Goal: Check status

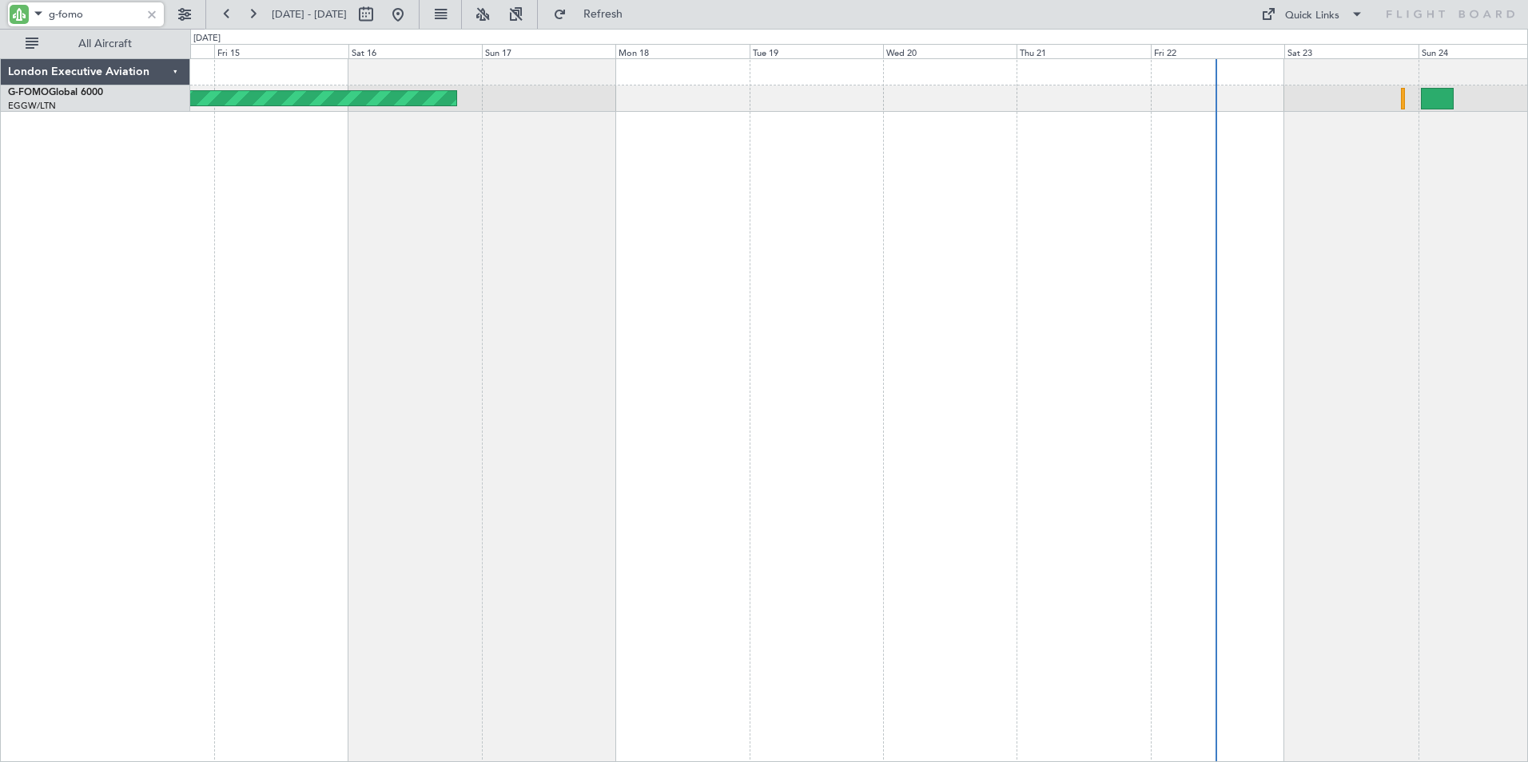
drag, startPoint x: 27, startPoint y: -2, endPoint x: -6, endPoint y: -4, distance: 32.8
click at [0, 0] on html "g-fomo [DATE] - [DATE] Refresh Quick Links All Aircraft Planned Maint Windsor L…" at bounding box center [764, 381] width 1528 height 762
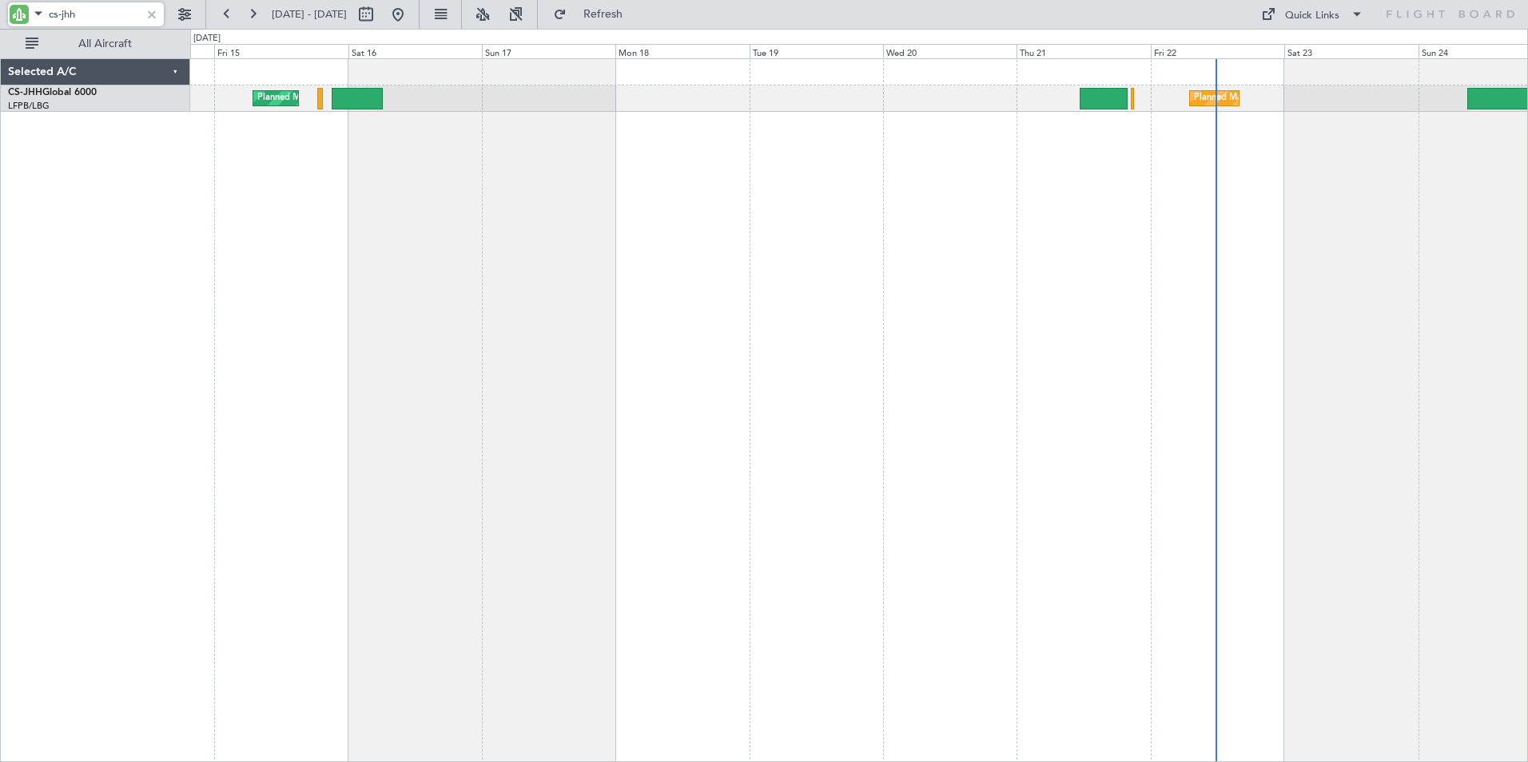
click at [328, 229] on div "Planned Maint [GEOGRAPHIC_DATA] ([GEOGRAPHIC_DATA]) Planned Maint [GEOGRAPHIC_D…" at bounding box center [858, 410] width 1337 height 704
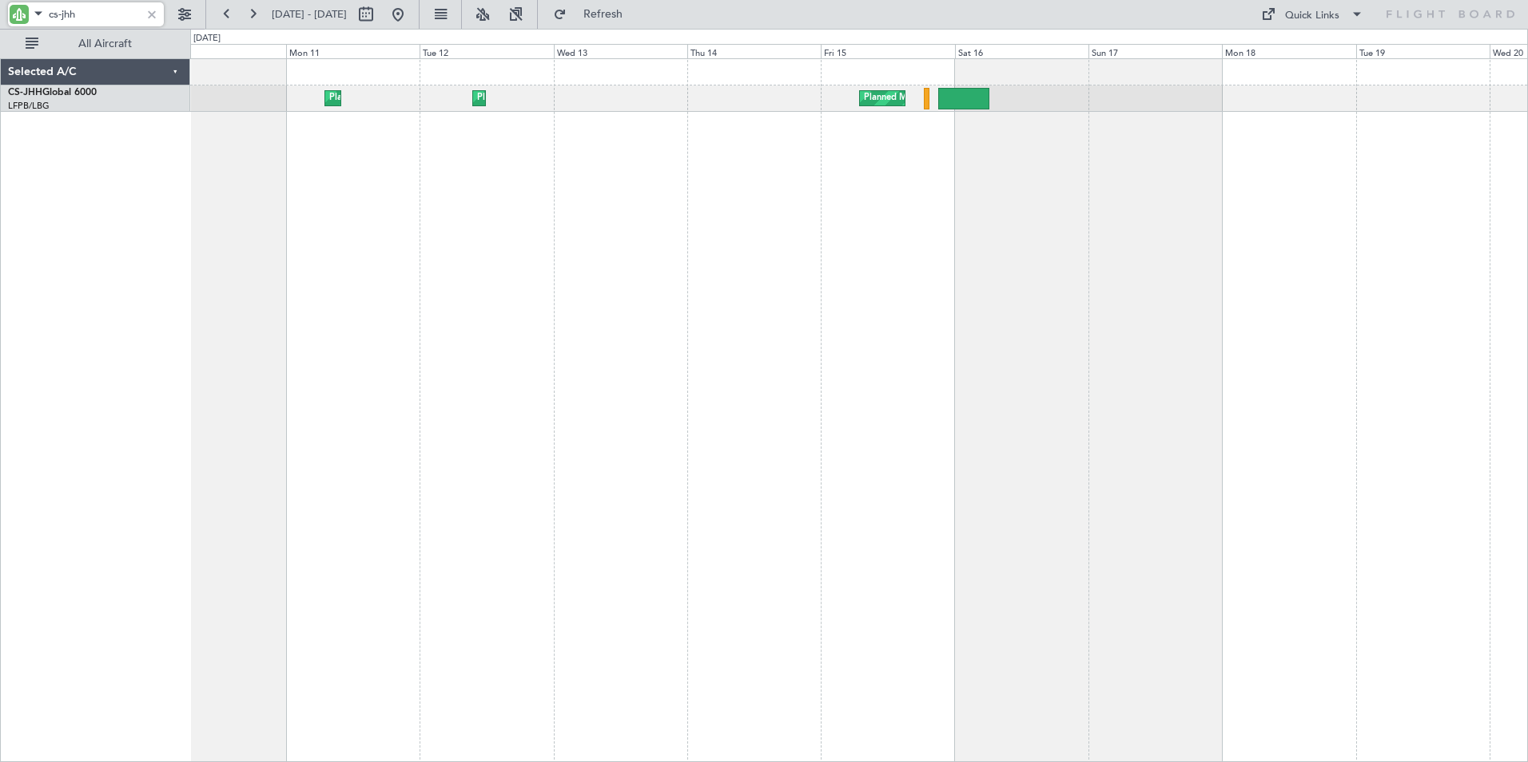
click at [909, 175] on div "Planned Maint [GEOGRAPHIC_DATA] ([GEOGRAPHIC_DATA]) Planned Maint [GEOGRAPHIC_D…" at bounding box center [858, 410] width 1337 height 704
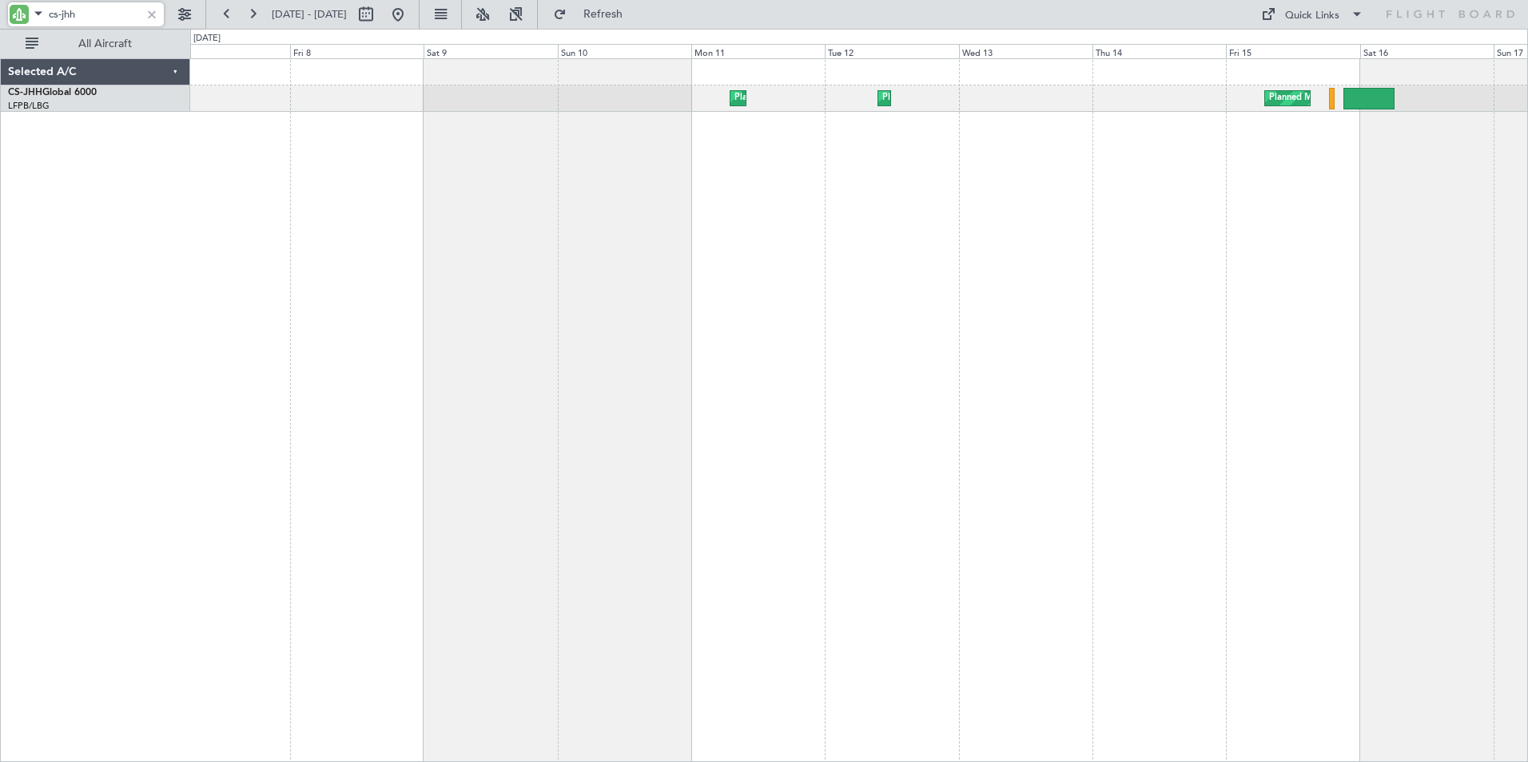
click at [873, 217] on div "Planned Maint [GEOGRAPHIC_DATA] ([GEOGRAPHIC_DATA]) Planned Maint [GEOGRAPHIC_D…" at bounding box center [858, 410] width 1337 height 704
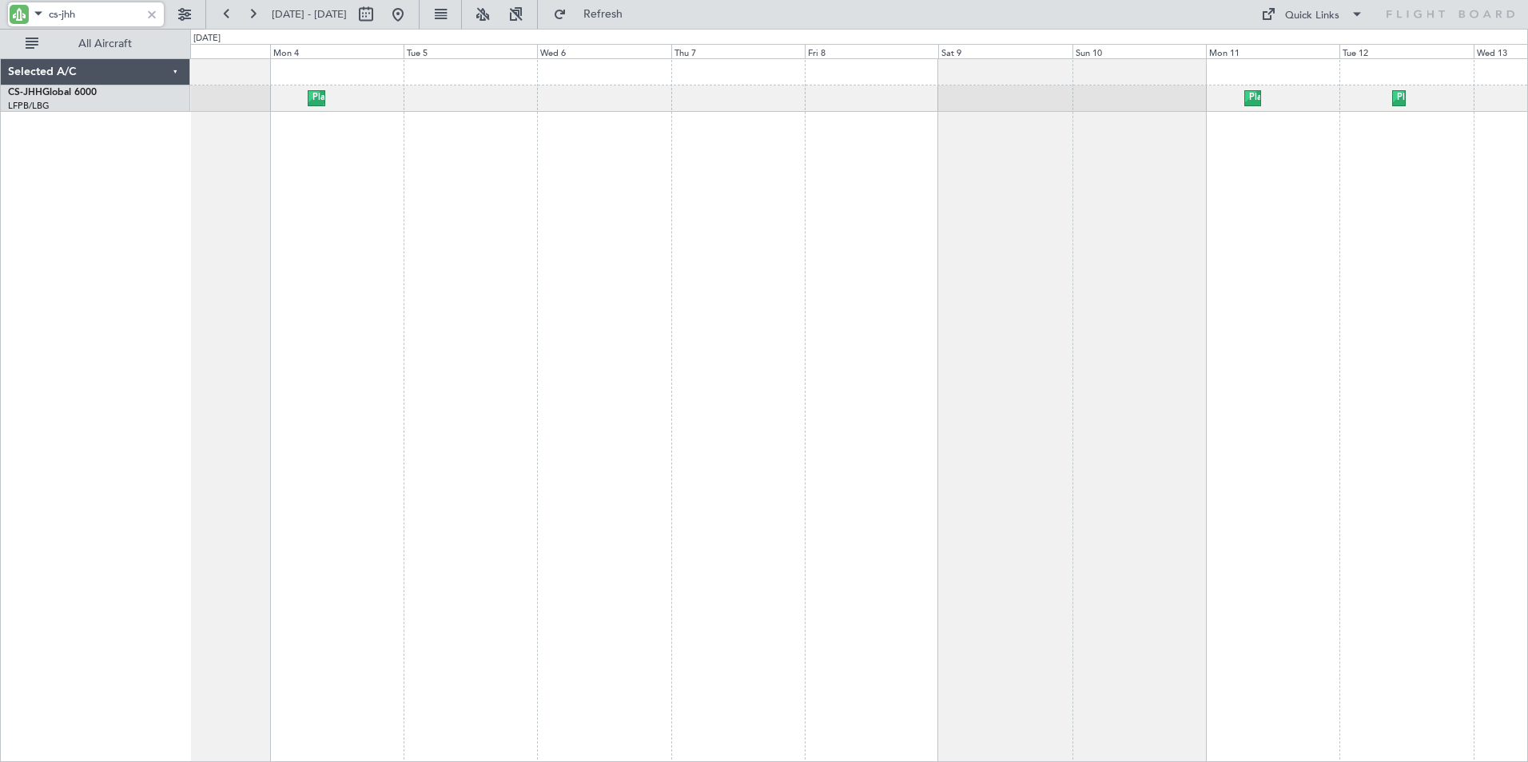
click at [839, 261] on div "Planned Maint [GEOGRAPHIC_DATA] ([GEOGRAPHIC_DATA]) Planned Maint [GEOGRAPHIC_D…" at bounding box center [858, 410] width 1337 height 704
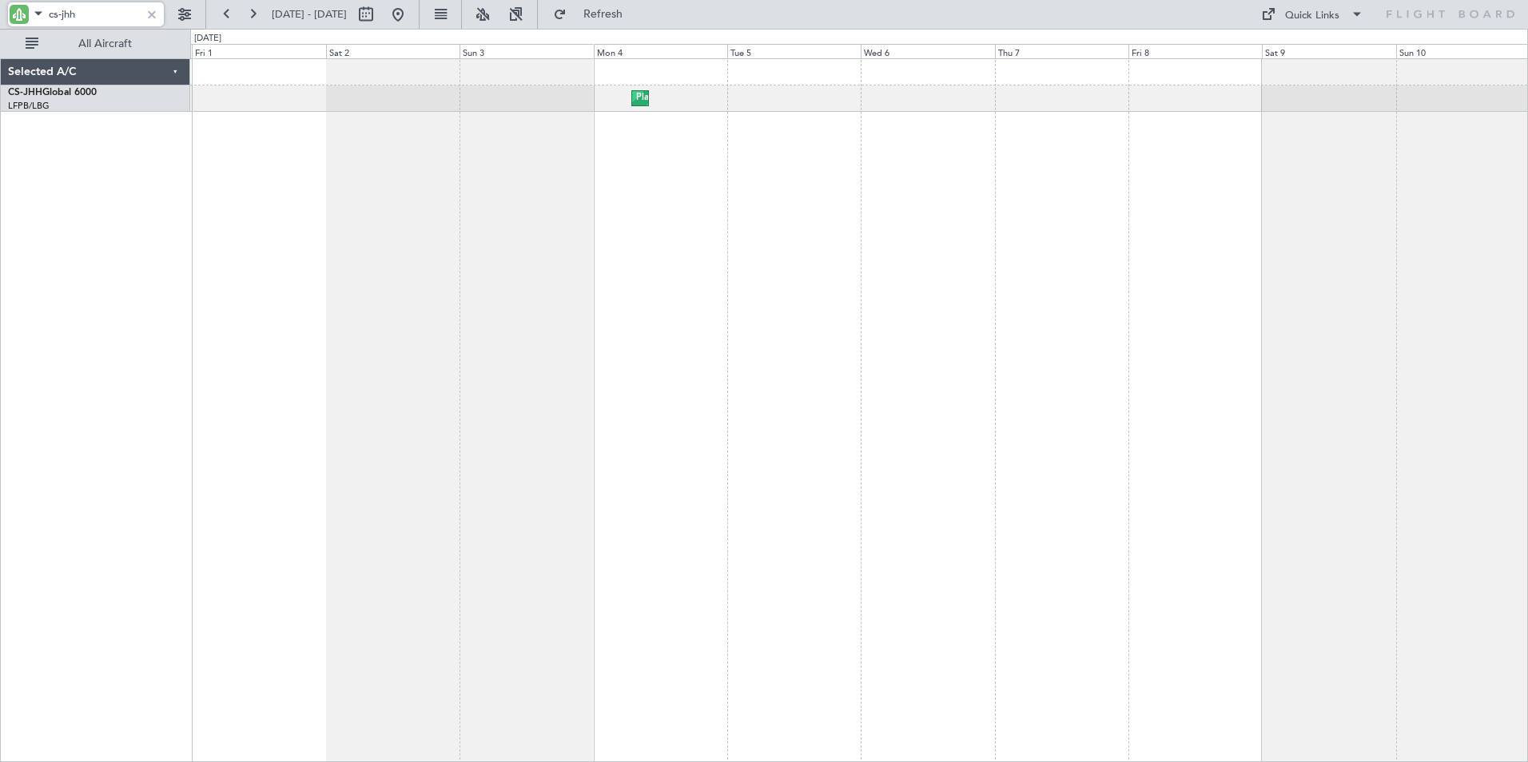
click at [758, 248] on div "Planned Maint [GEOGRAPHIC_DATA] ([GEOGRAPHIC_DATA]) Planned Maint [GEOGRAPHIC_D…" at bounding box center [858, 410] width 1337 height 704
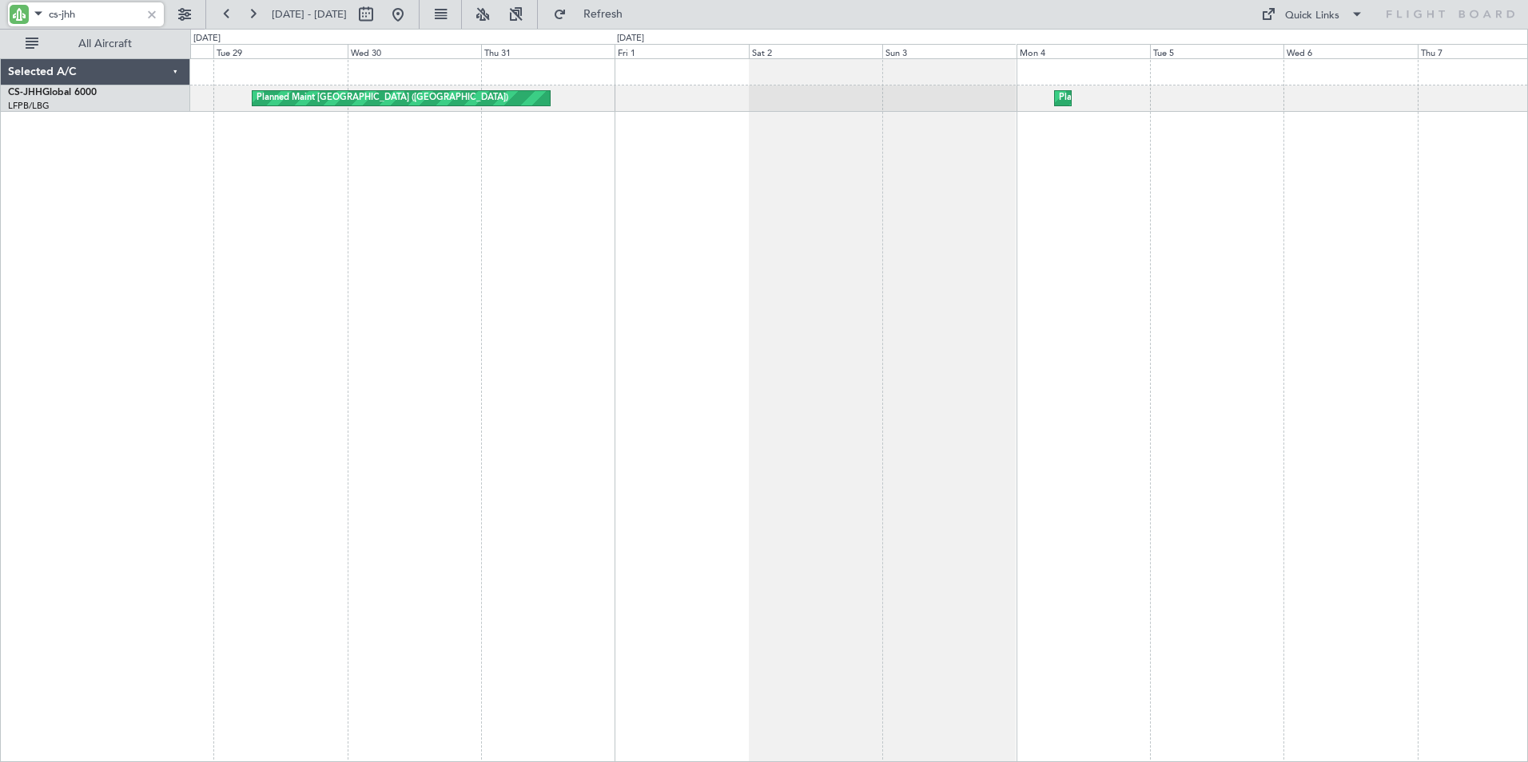
click at [851, 255] on div "Planned Maint [GEOGRAPHIC_DATA] ([GEOGRAPHIC_DATA]) Planned Maint [GEOGRAPHIC_D…" at bounding box center [858, 410] width 1337 height 704
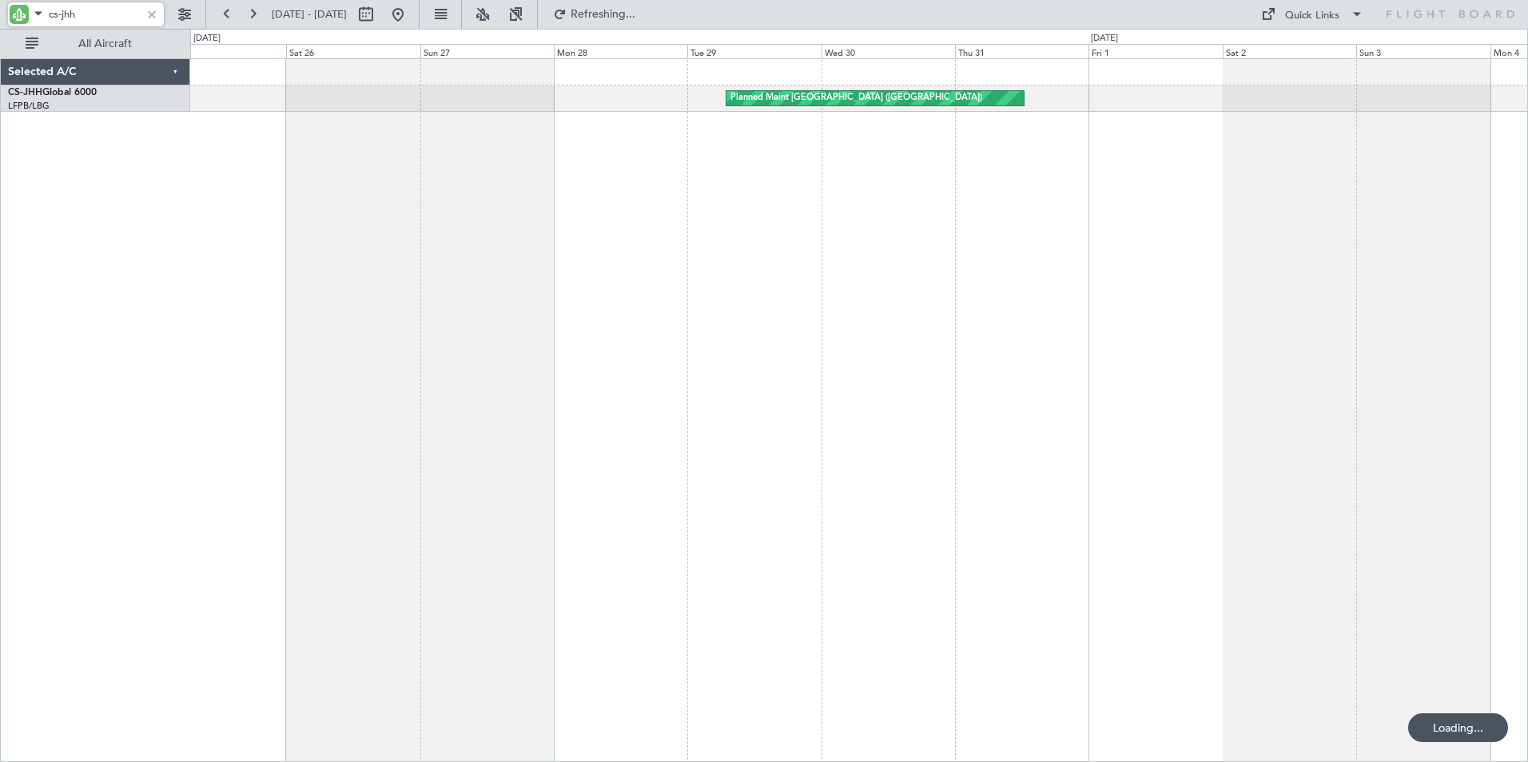
click at [662, 231] on div "Planned Maint [GEOGRAPHIC_DATA] ([GEOGRAPHIC_DATA]) Planned Maint [GEOGRAPHIC_D…" at bounding box center [858, 410] width 1337 height 704
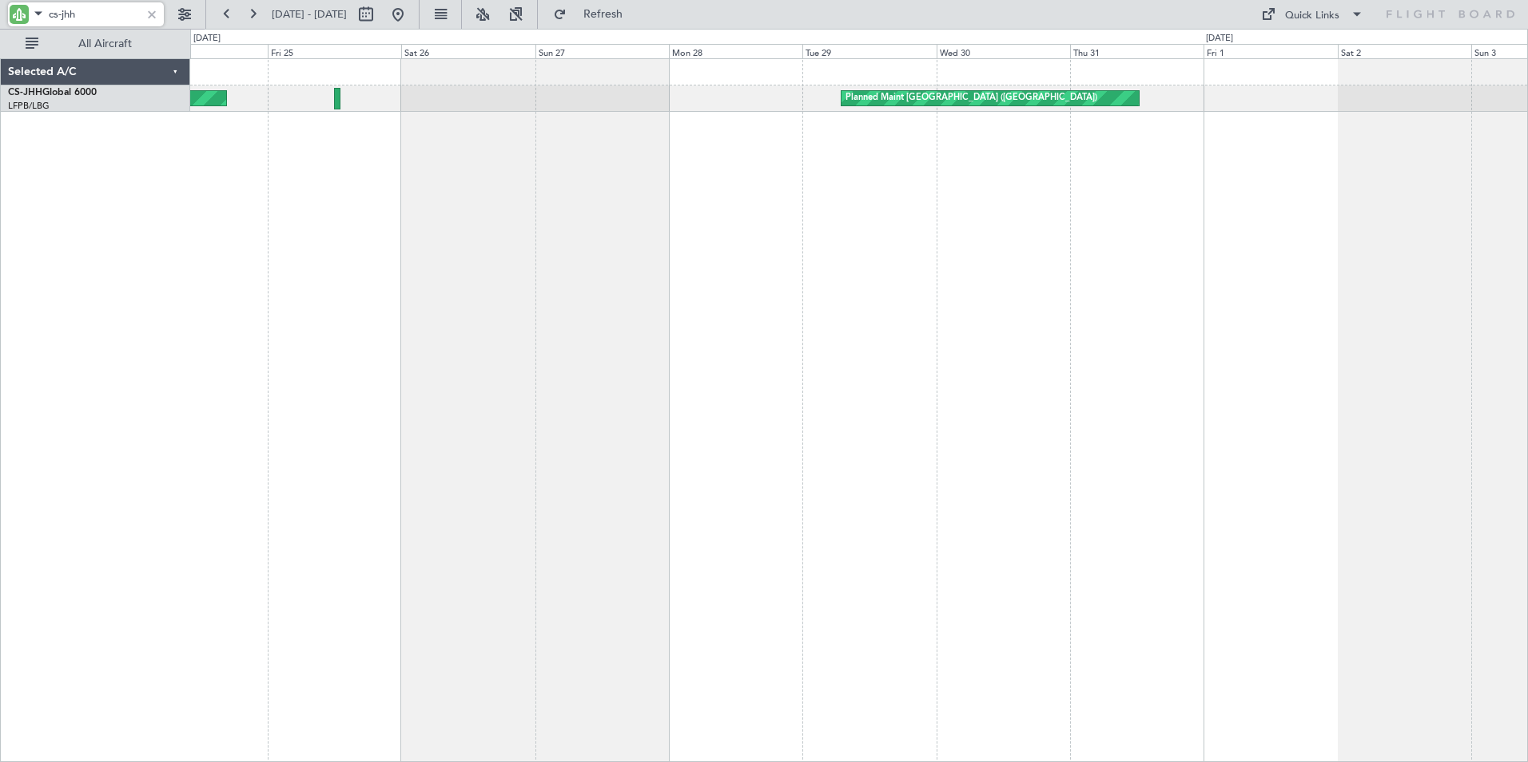
click at [550, 179] on div "Planned Maint [GEOGRAPHIC_DATA] ([GEOGRAPHIC_DATA]) Planned Maint [GEOGRAPHIC_D…" at bounding box center [858, 410] width 1337 height 704
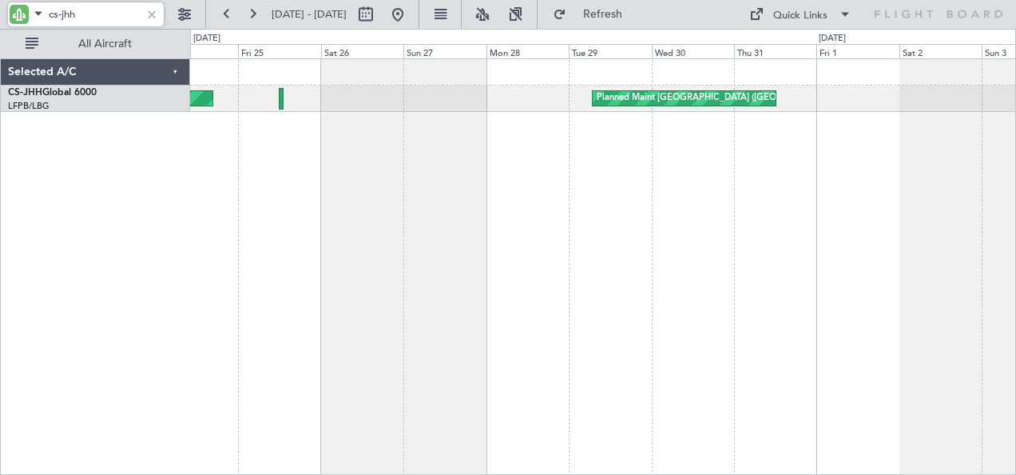
type input "cs-jhh"
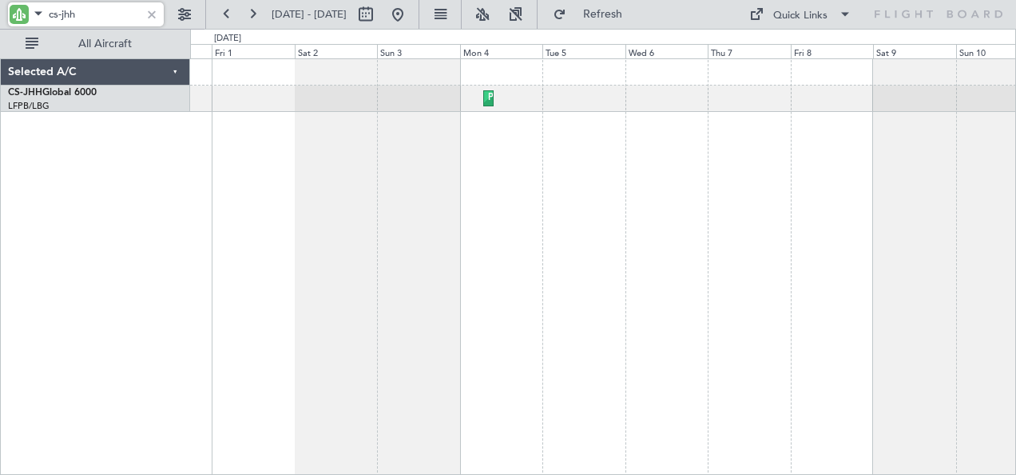
click at [181, 187] on div "Planned Maint [GEOGRAPHIC_DATA] ([GEOGRAPHIC_DATA]) Planned Maint [GEOGRAPHIC_D…" at bounding box center [508, 252] width 1016 height 446
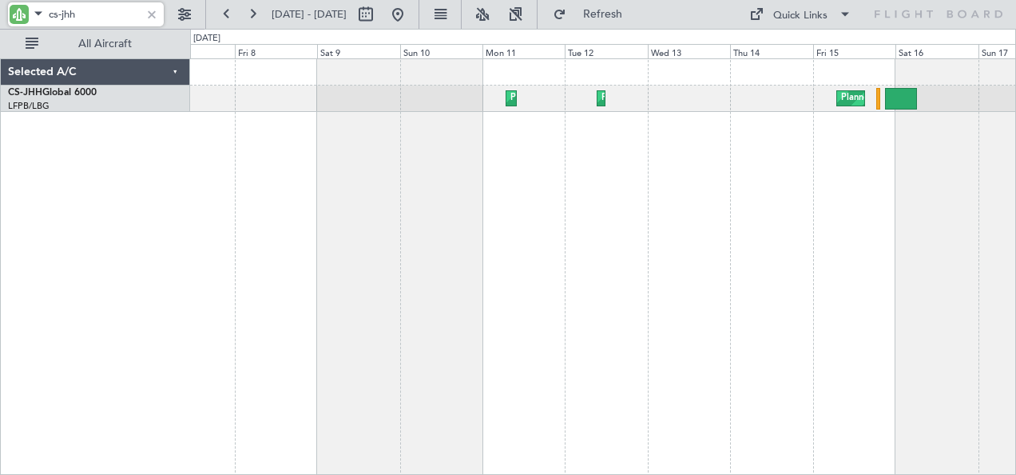
click at [130, 177] on div "Planned Maint [GEOGRAPHIC_DATA] ([GEOGRAPHIC_DATA]) Planned Maint [GEOGRAPHIC_D…" at bounding box center [508, 252] width 1016 height 446
